Goal: Information Seeking & Learning: Check status

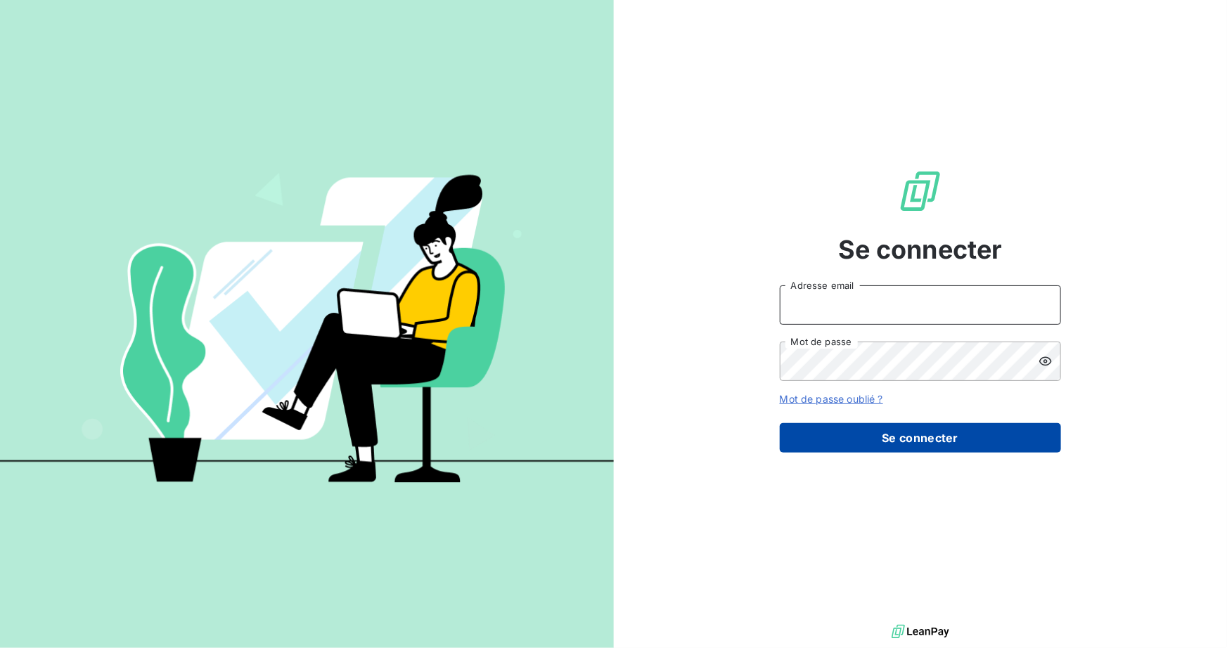
type input "[PERSON_NAME][EMAIL_ADDRESS][DOMAIN_NAME]"
click at [916, 438] on button "Se connecter" at bounding box center [920, 438] width 281 height 30
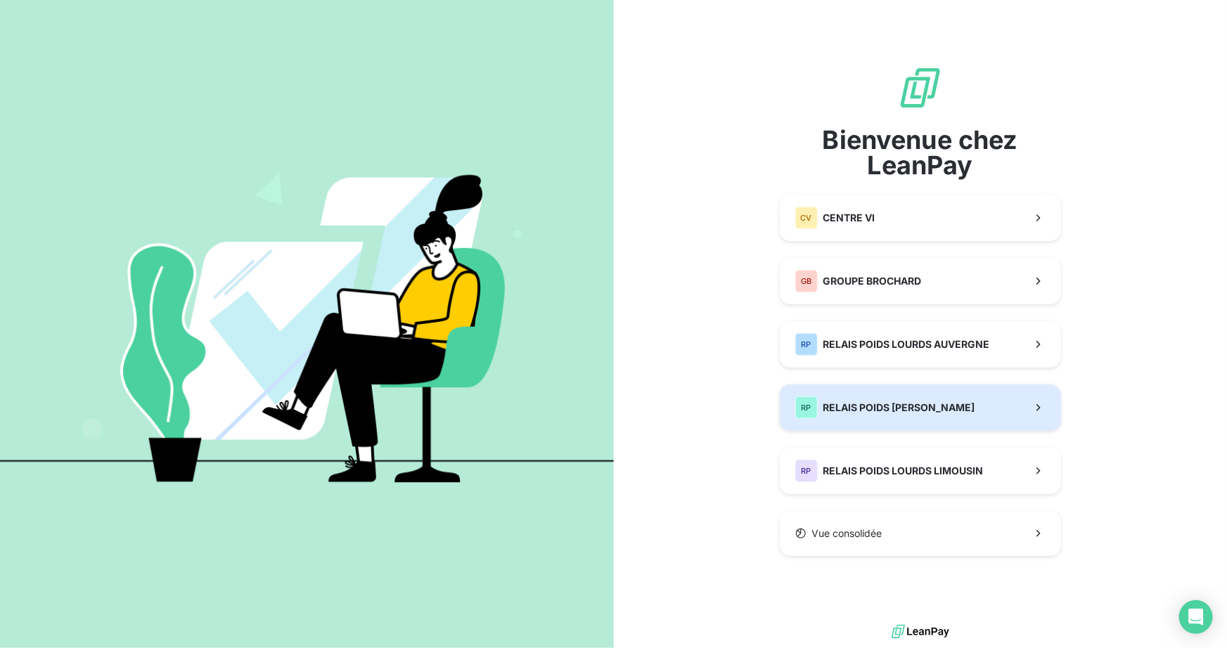
click at [840, 402] on span "RELAIS POIDS [PERSON_NAME]" at bounding box center [899, 408] width 152 height 14
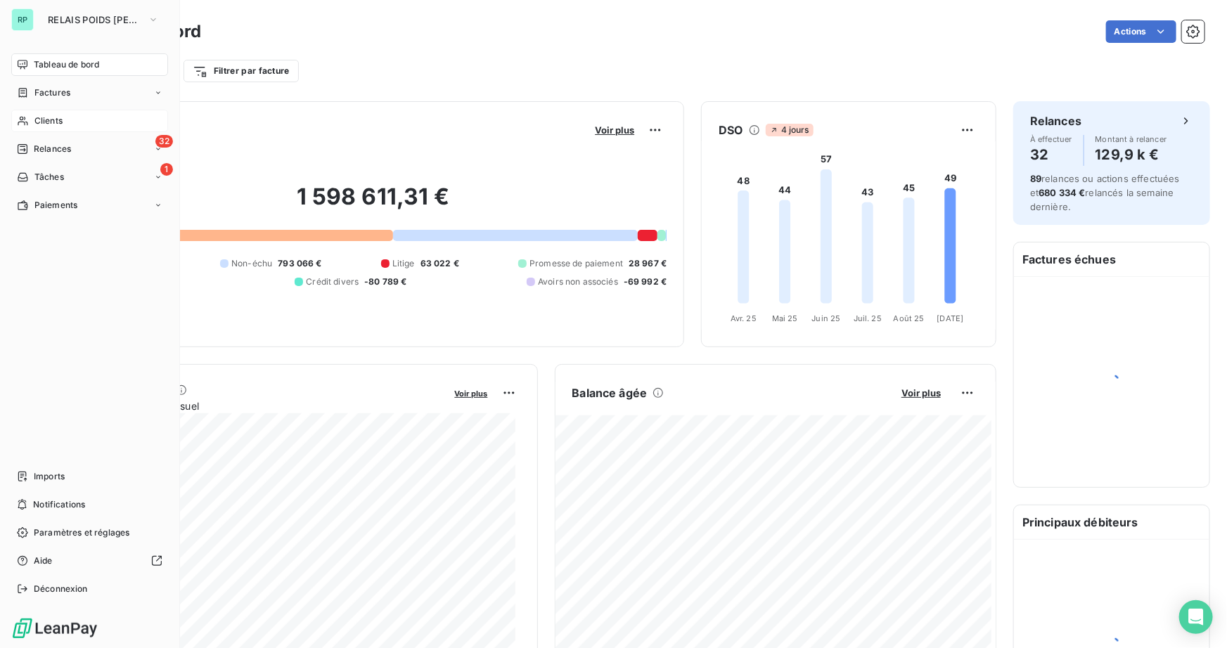
click at [36, 121] on span "Clients" at bounding box center [48, 121] width 28 height 13
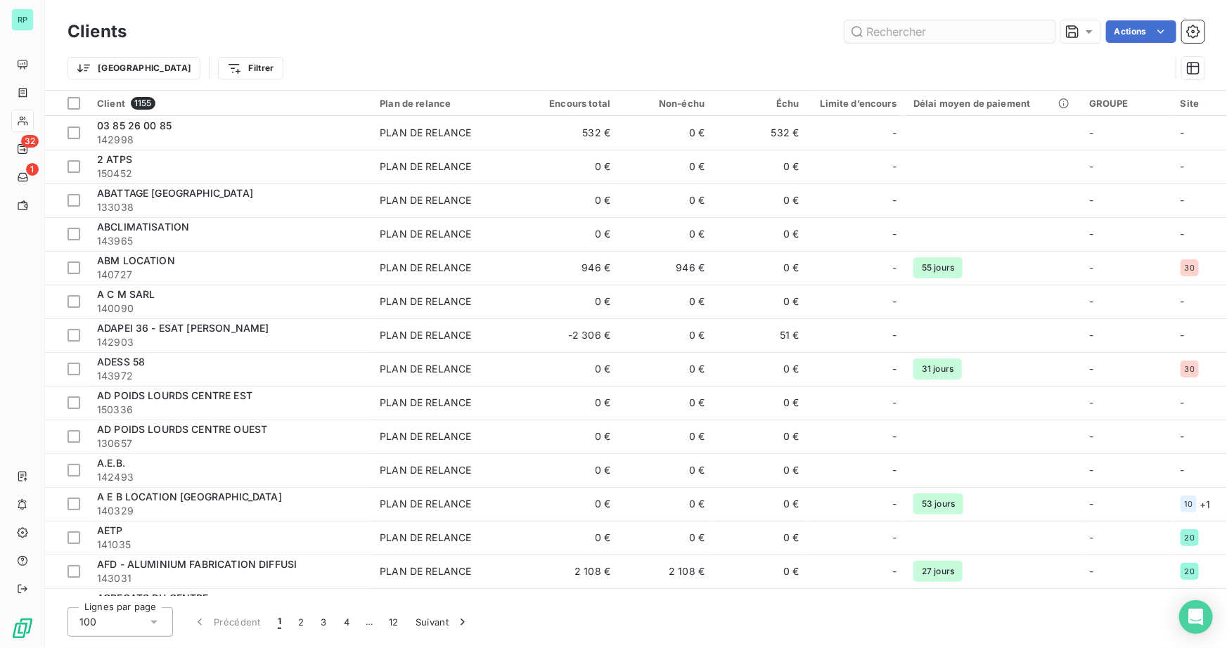
click at [914, 35] on input "text" at bounding box center [950, 31] width 211 height 23
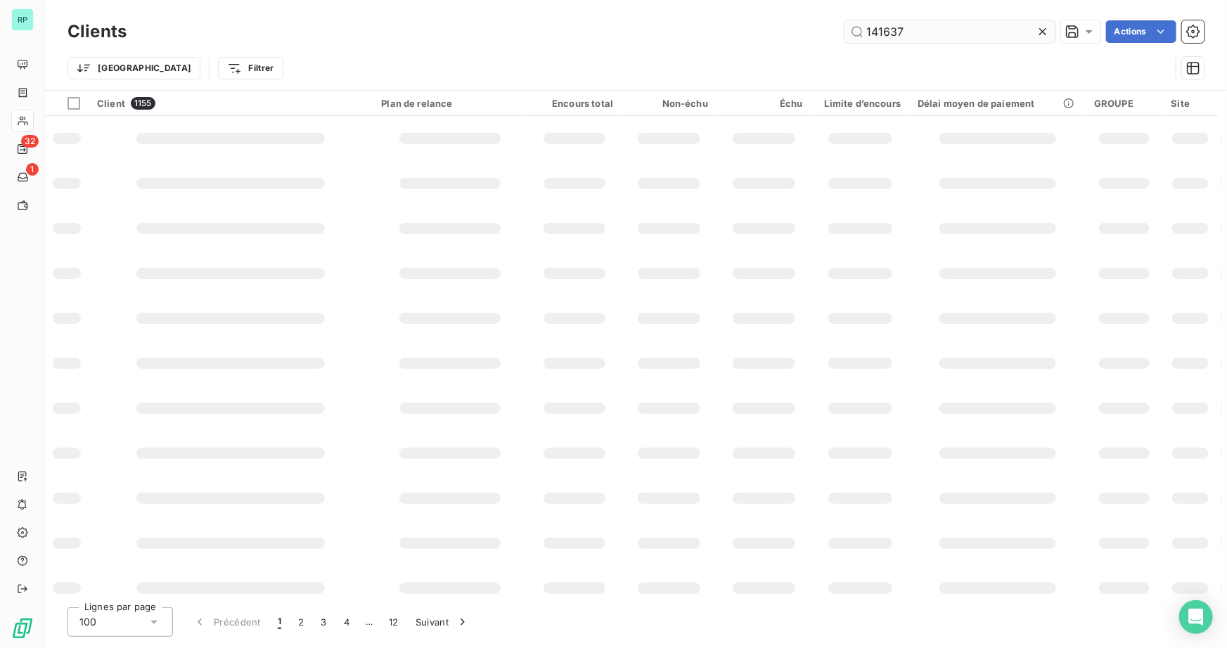
type input "141637"
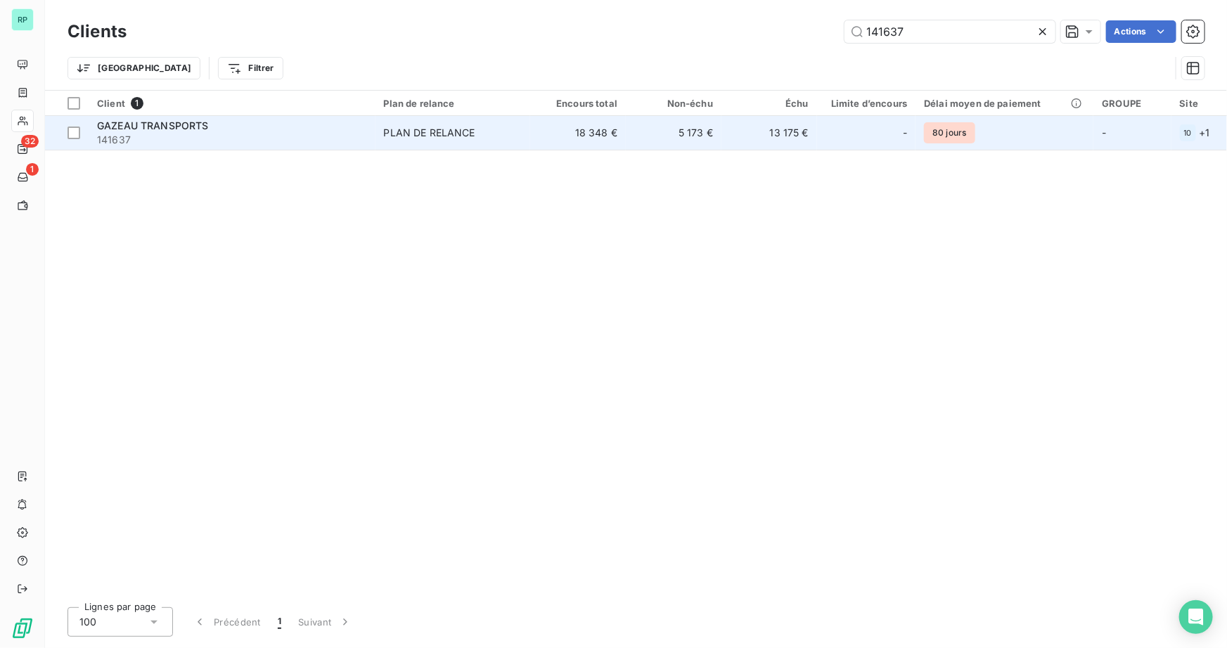
click at [174, 128] on span "GAZEAU TRANSPORTS" at bounding box center [153, 126] width 112 height 12
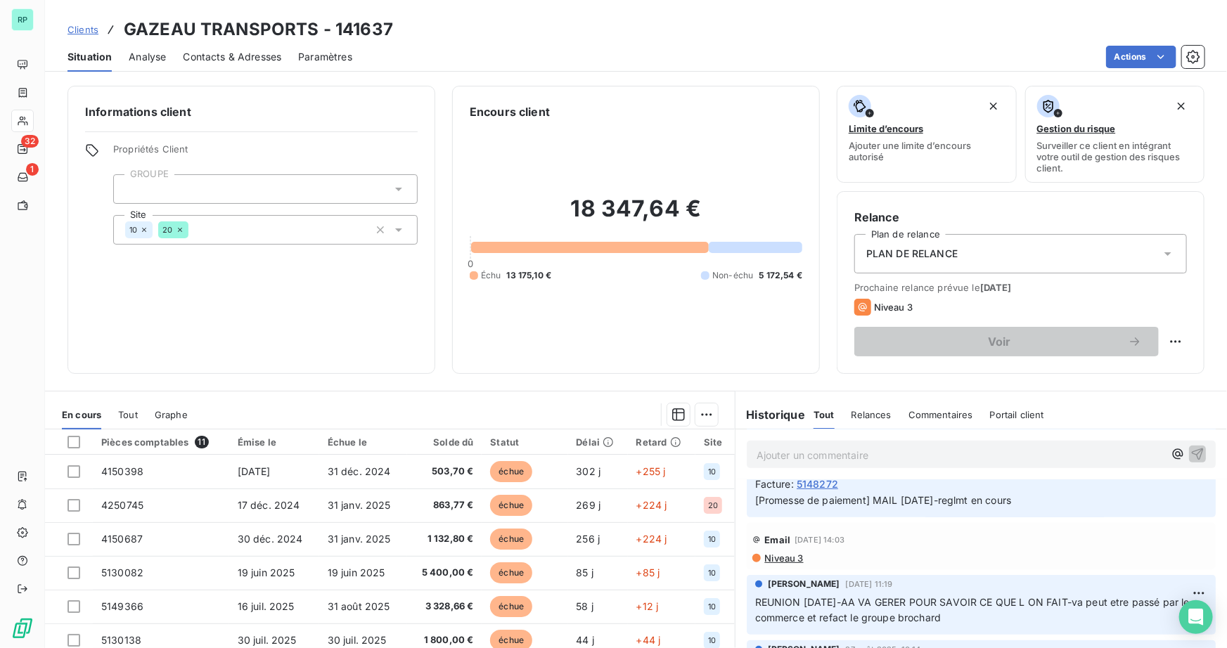
scroll to position [383, 0]
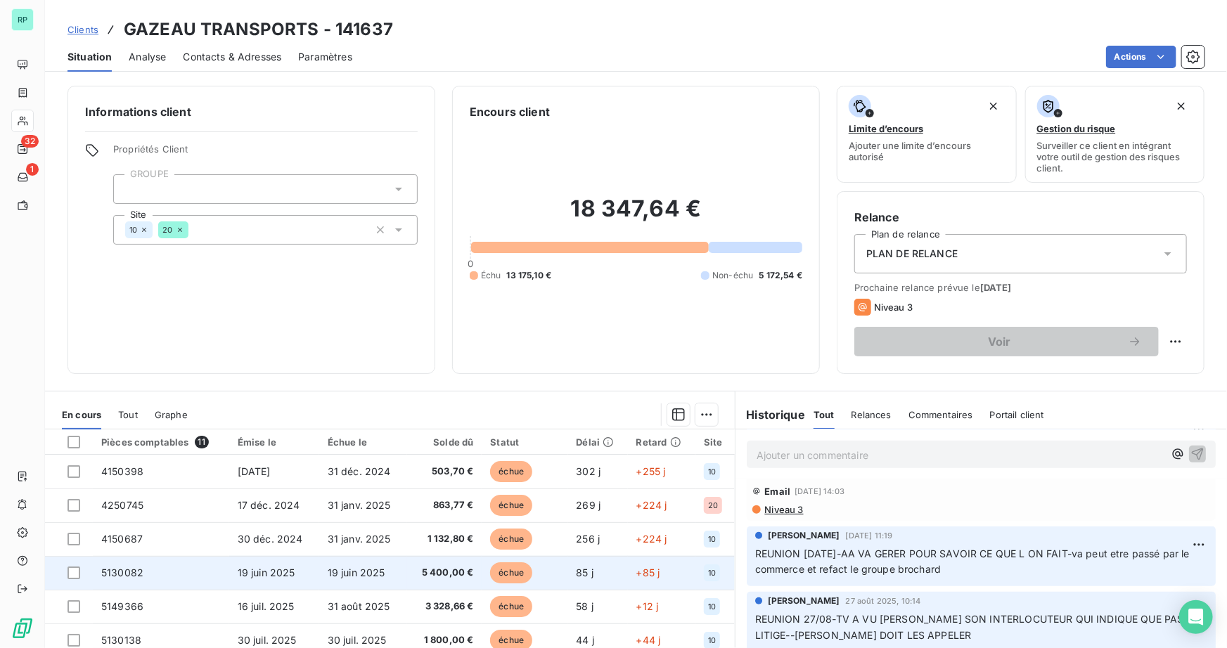
click at [134, 571] on span "5130082" at bounding box center [122, 573] width 42 height 12
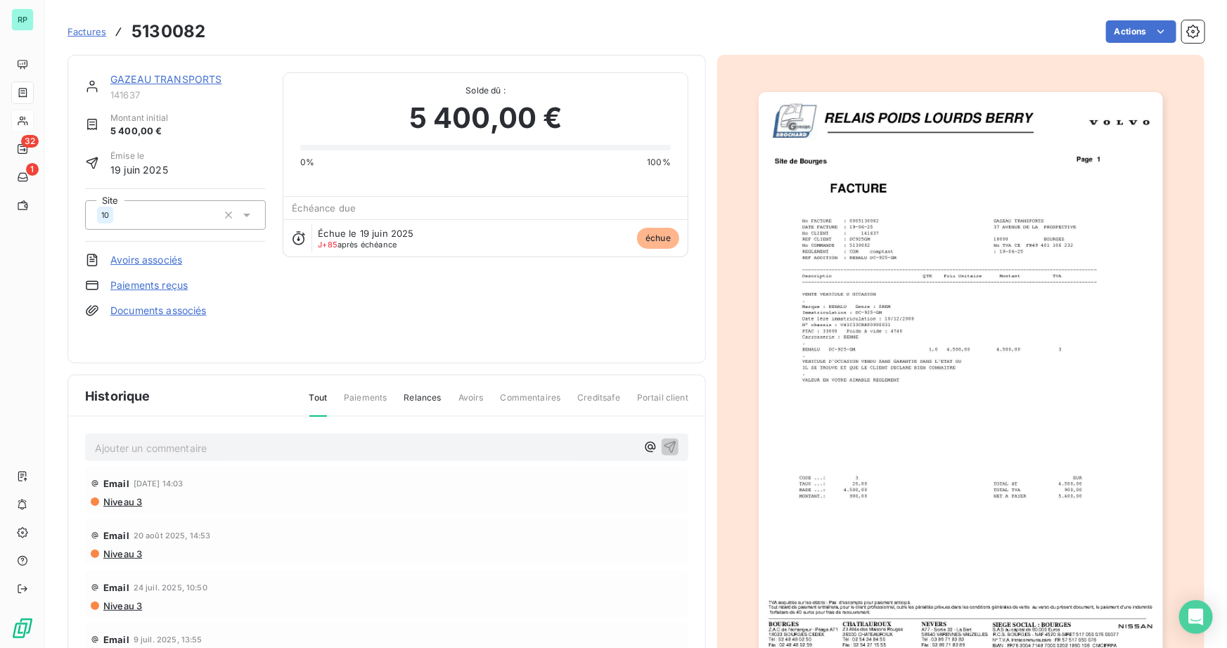
click at [172, 453] on p "Ajouter un commentaire ﻿" at bounding box center [365, 448] width 541 height 18
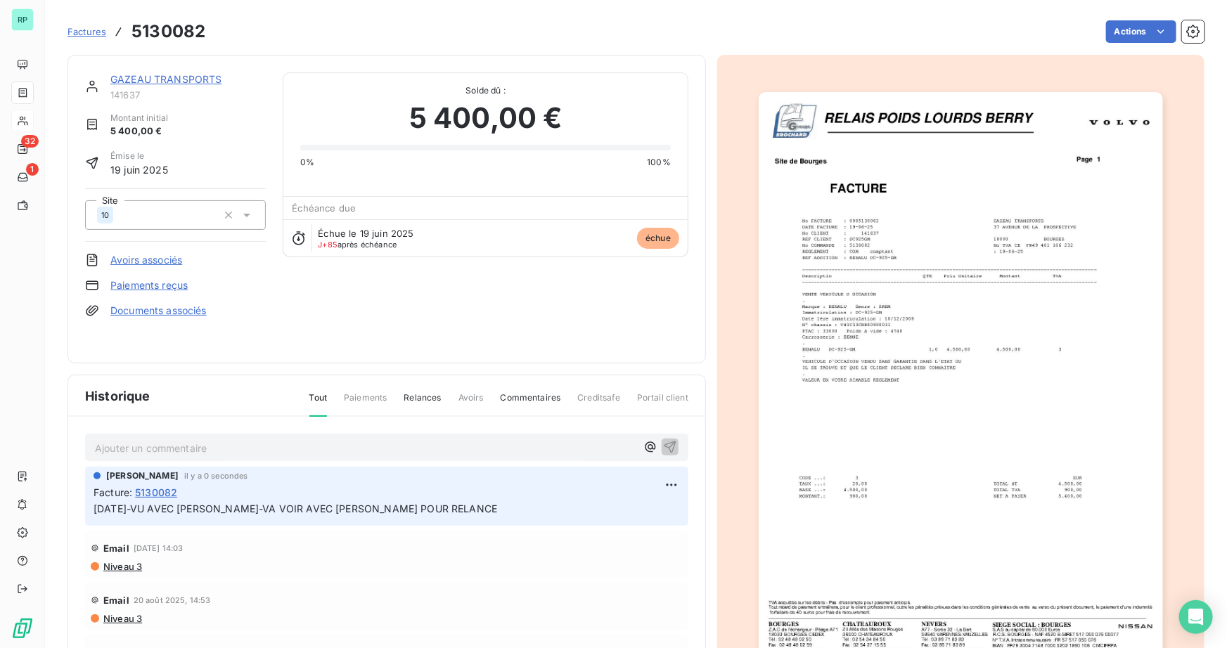
click at [186, 84] on link "GAZEAU TRANSPORTS" at bounding box center [166, 79] width 112 height 12
